Goal: Information Seeking & Learning: Learn about a topic

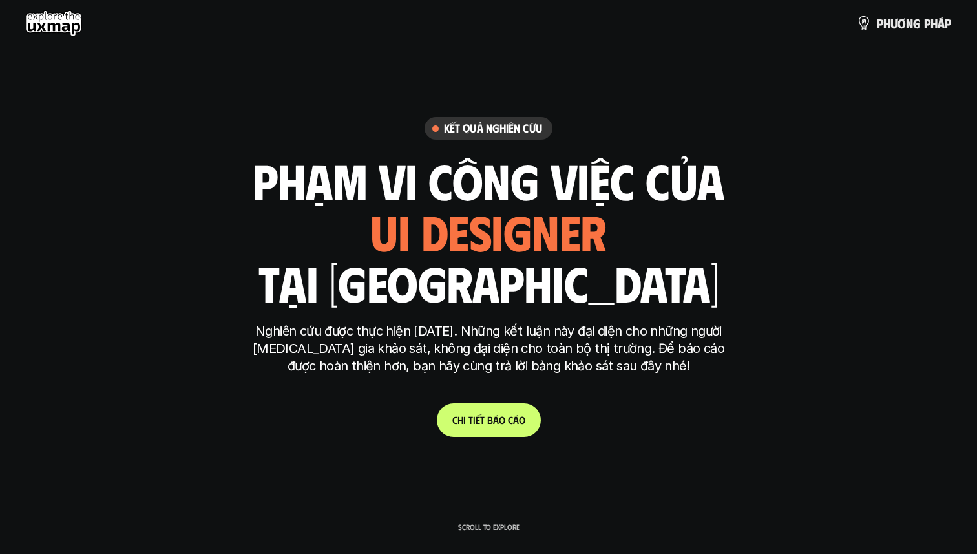
click at [487, 429] on link "C h i t i ế t b á o c á o" at bounding box center [489, 420] width 104 height 34
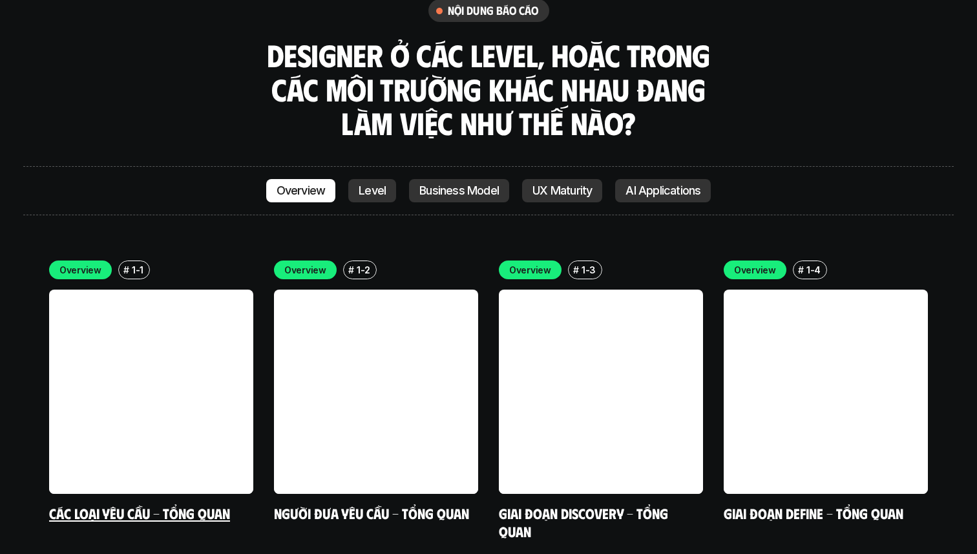
scroll to position [3620, 0]
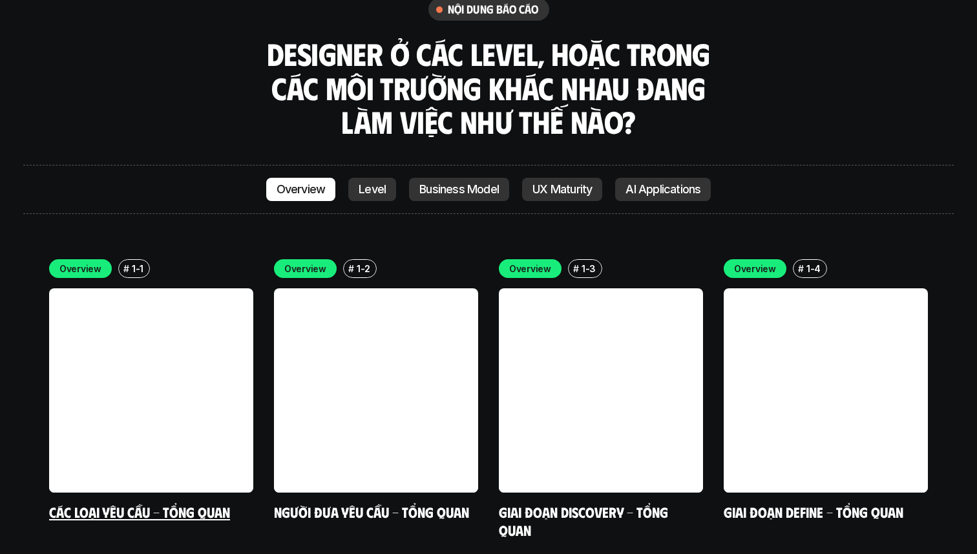
click at [148, 288] on link at bounding box center [151, 390] width 204 height 204
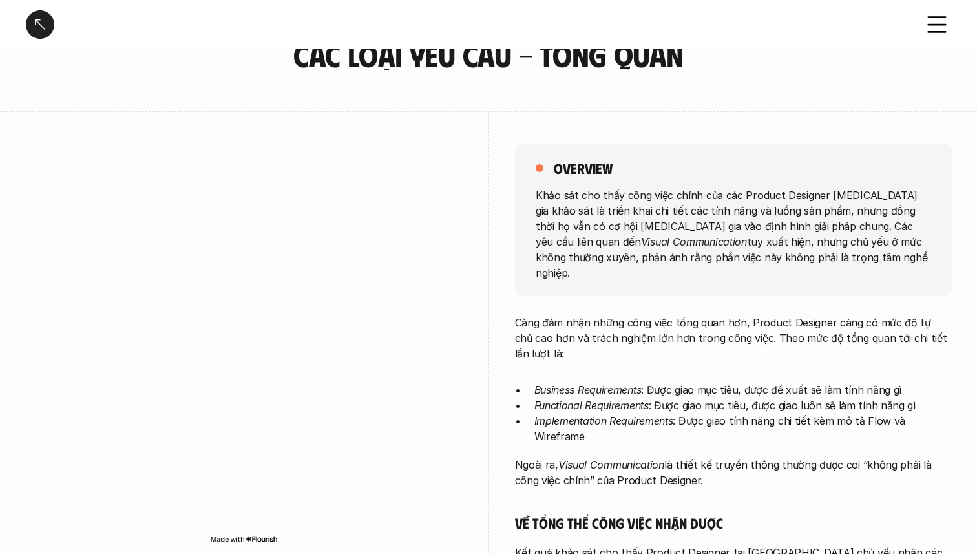
scroll to position [72, 0]
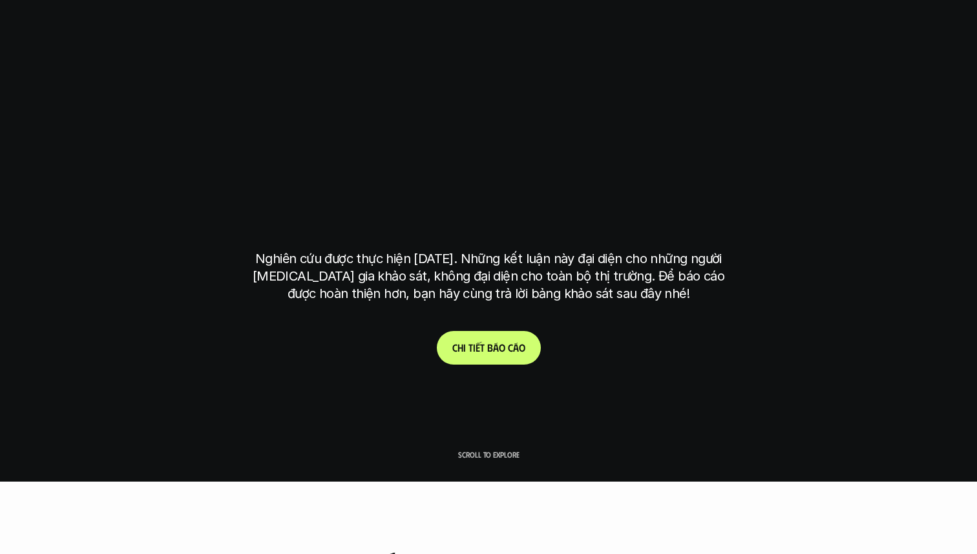
scroll to position [3476, 0]
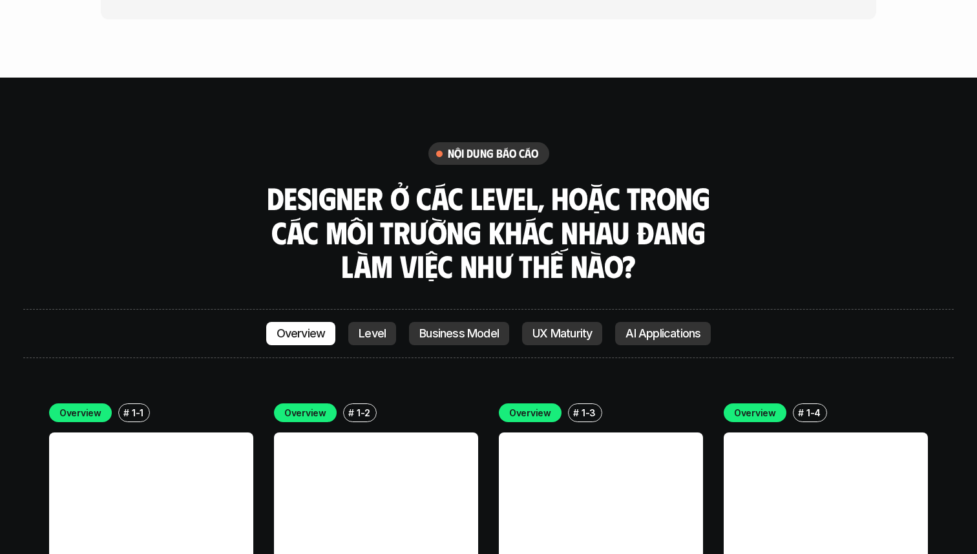
click at [586, 142] on div "nội dung báo cáo Designer ở các level, hoặc trong các môi trường khác nhau đang…" at bounding box center [488, 212] width 931 height 141
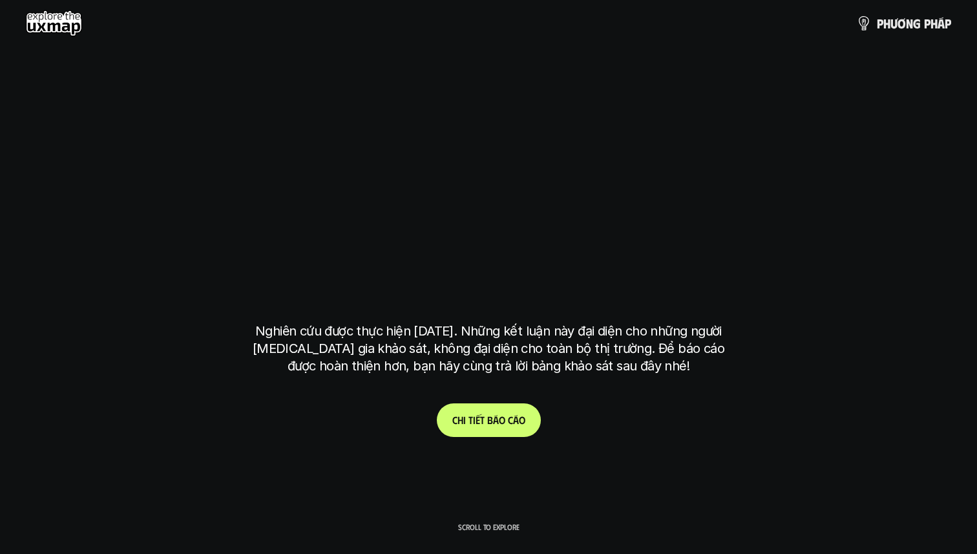
scroll to position [3476, 0]
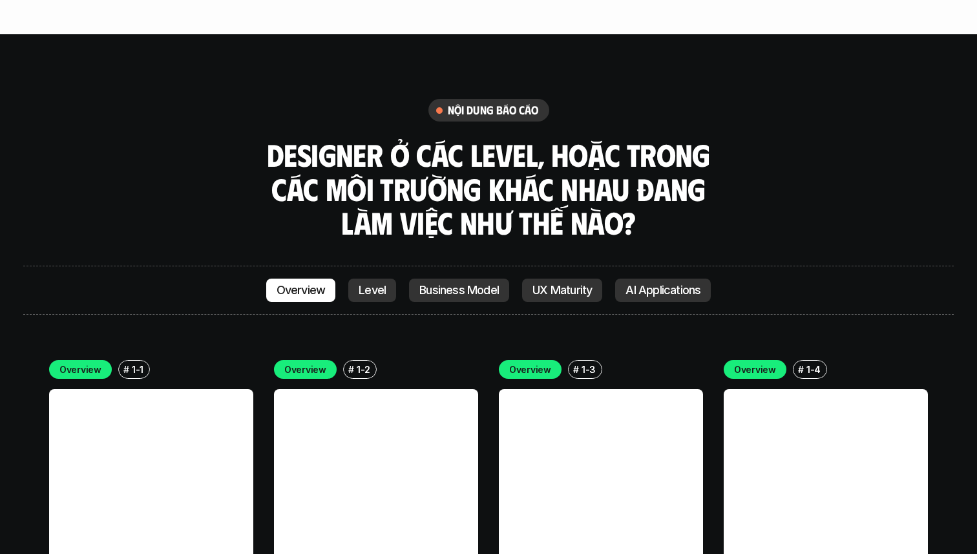
click at [374, 284] on p "Level" at bounding box center [372, 290] width 27 height 13
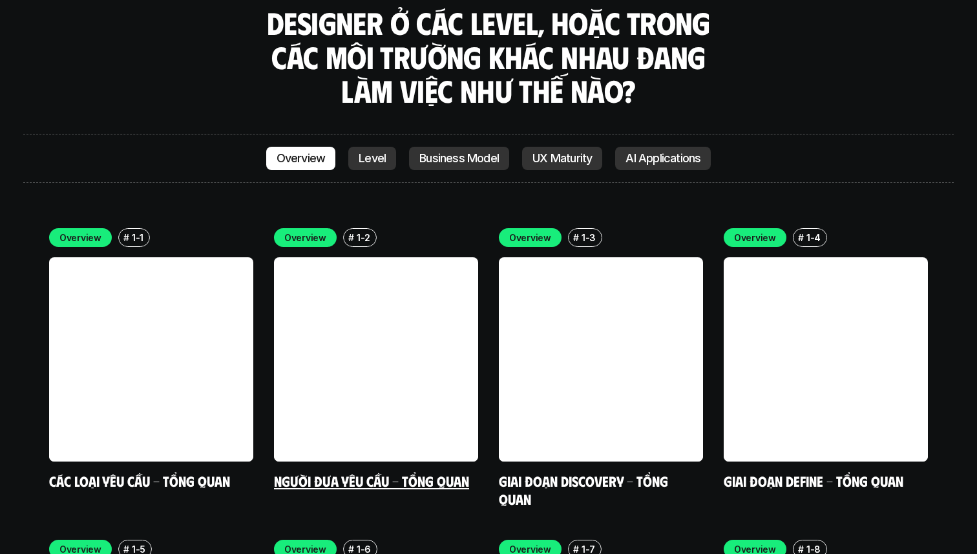
scroll to position [3687, 0]
